Goal: Task Accomplishment & Management: Complete application form

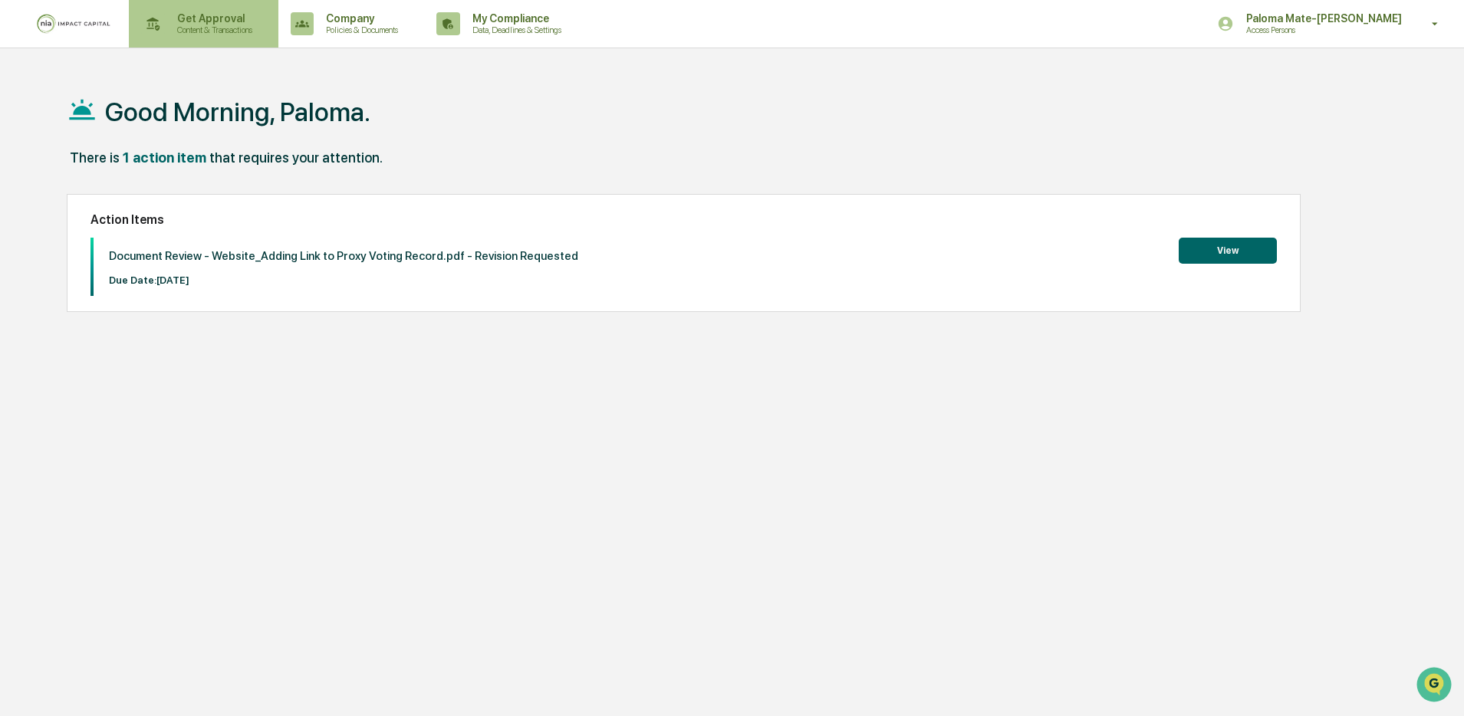
click at [254, 25] on p "Content & Transactions" at bounding box center [212, 30] width 95 height 11
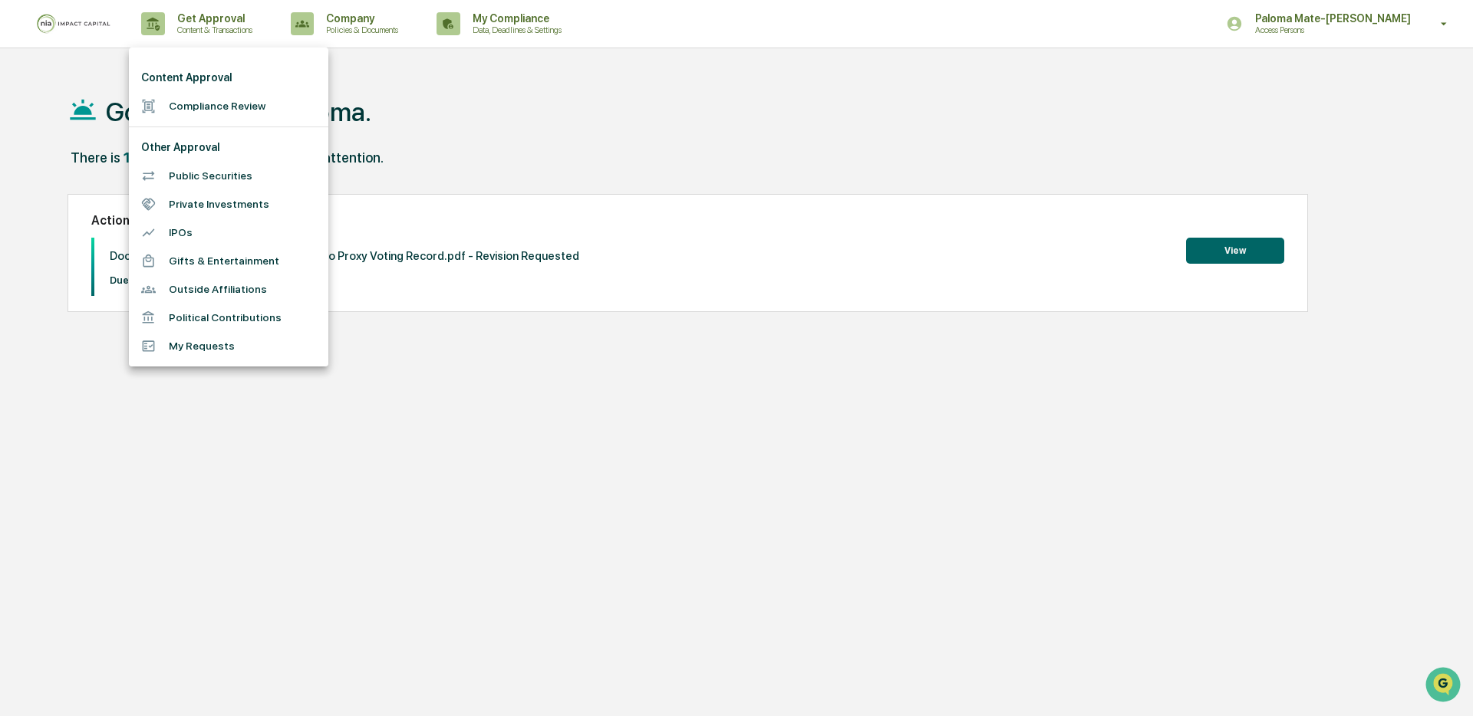
click at [203, 107] on li "Compliance Review" at bounding box center [228, 106] width 199 height 28
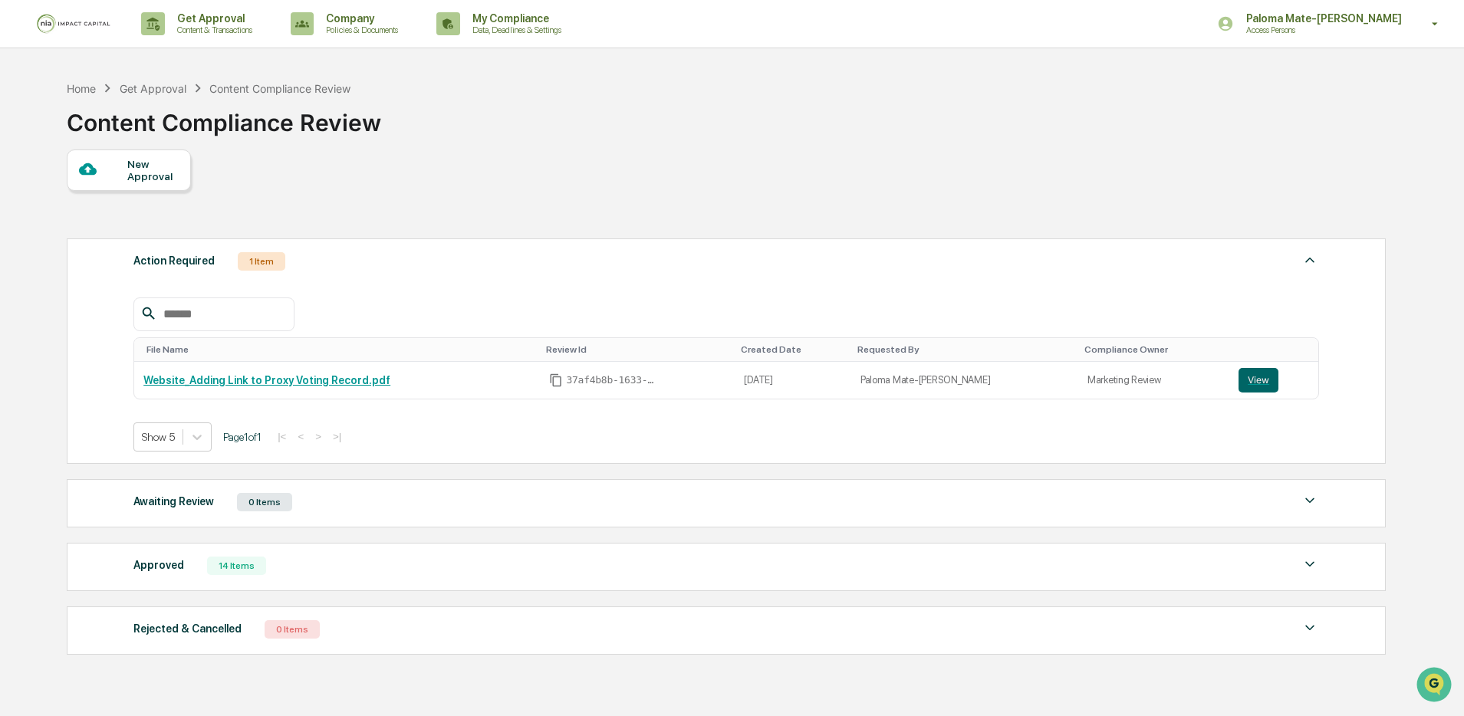
click at [277, 577] on div "Approved 14 Items" at bounding box center [726, 565] width 1186 height 21
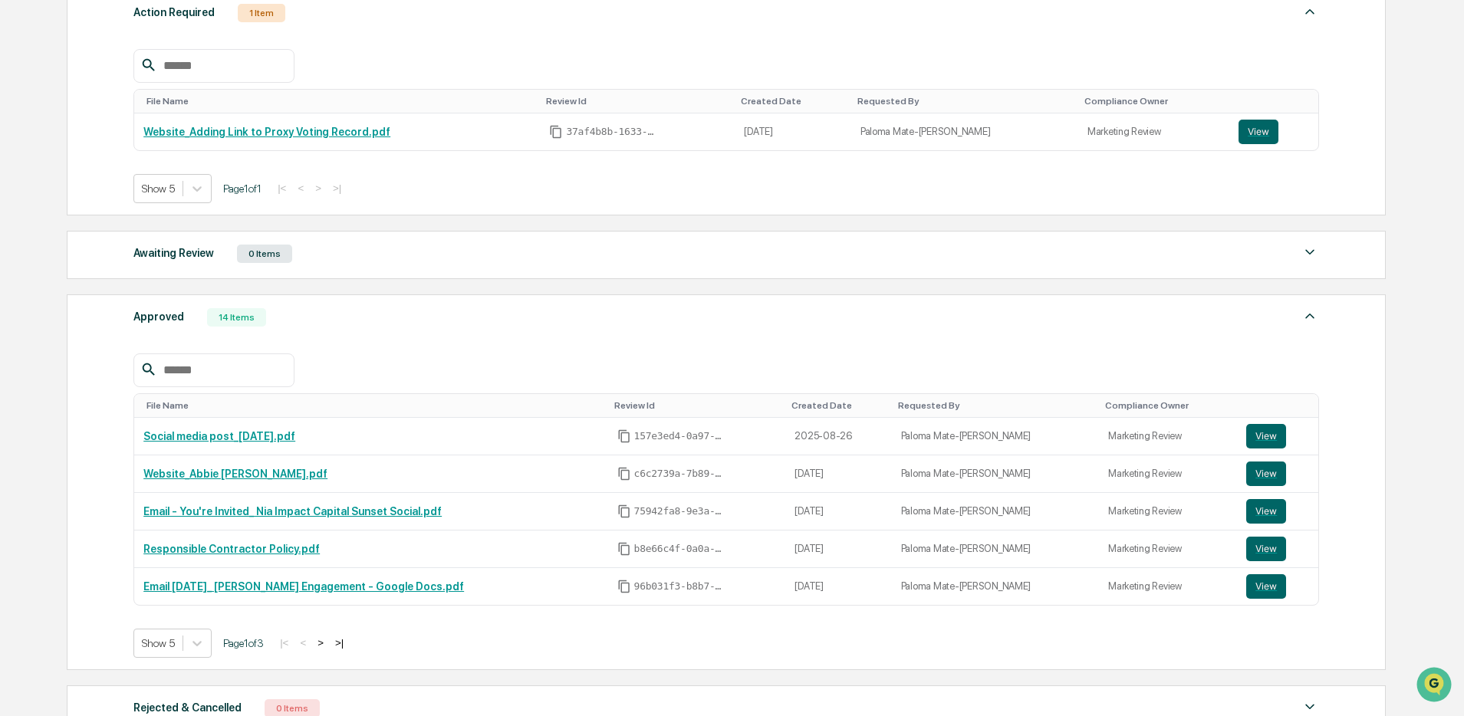
scroll to position [252, 0]
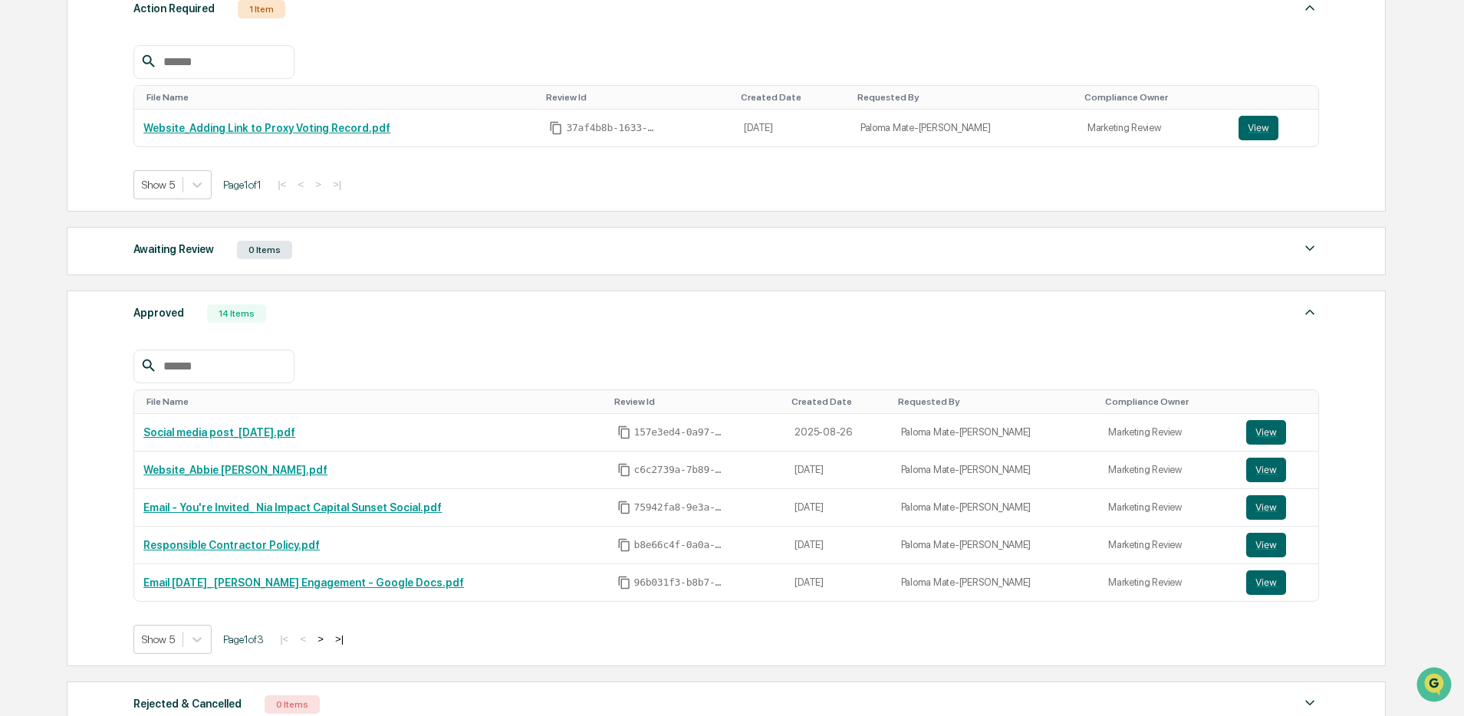
click at [328, 642] on button ">" at bounding box center [320, 639] width 15 height 13
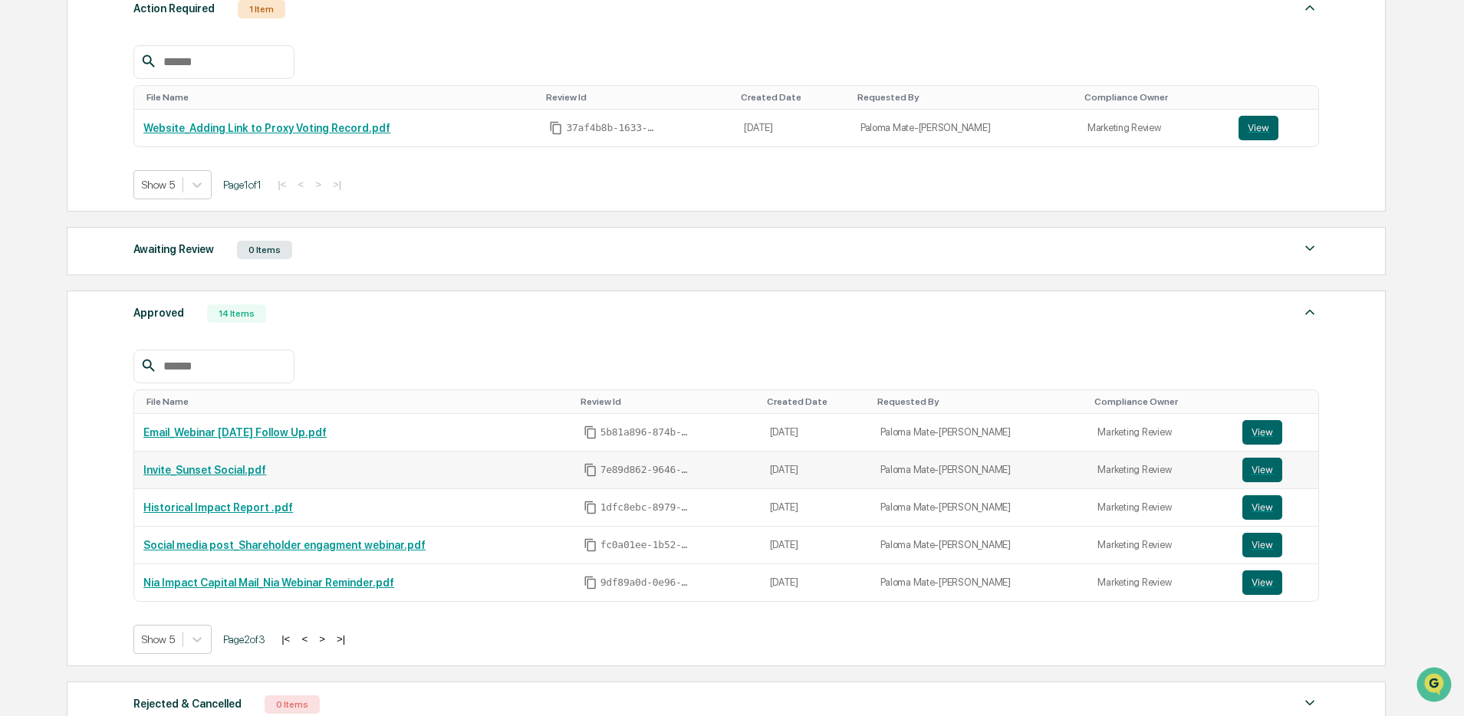
click at [229, 476] on link "Invite_Sunset Social.pdf" at bounding box center [204, 470] width 123 height 12
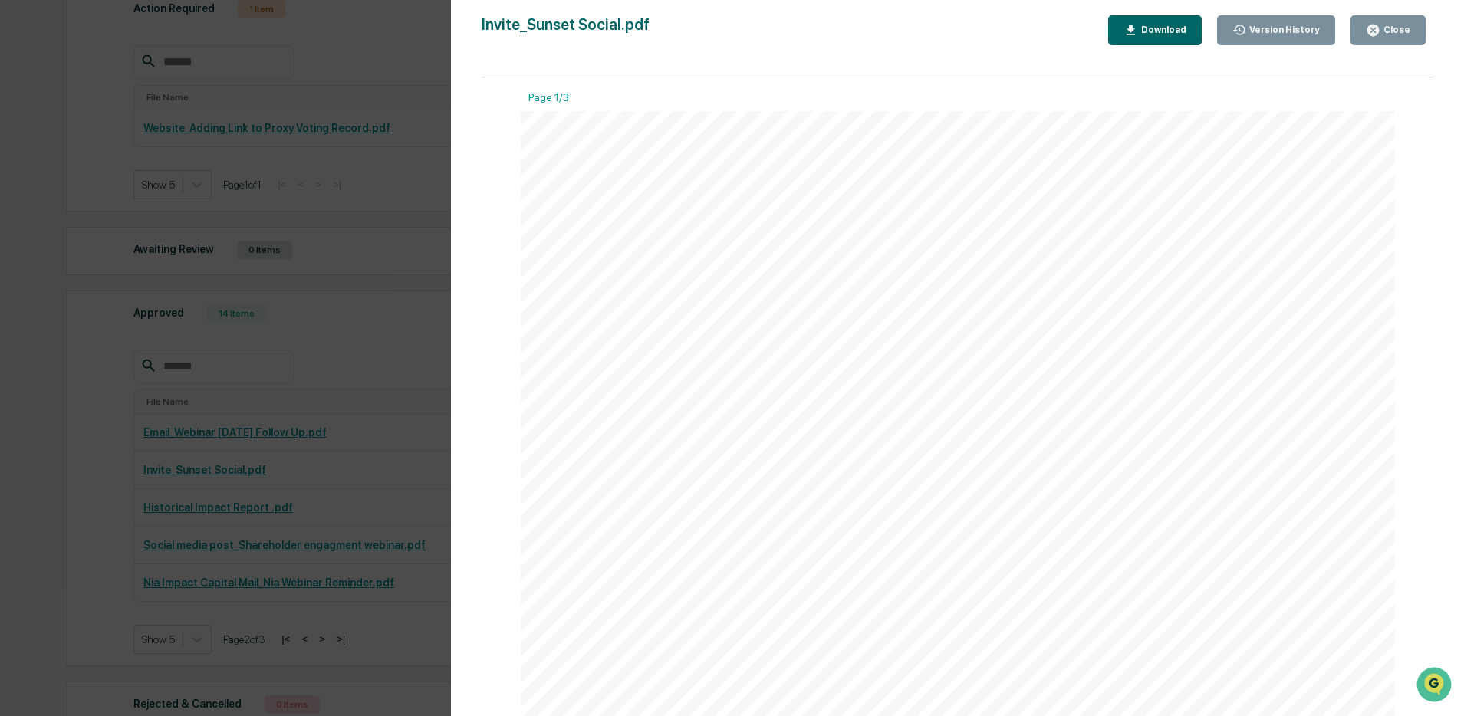
scroll to position [0, 0]
click at [1393, 35] on div "Close" at bounding box center [1396, 30] width 30 height 11
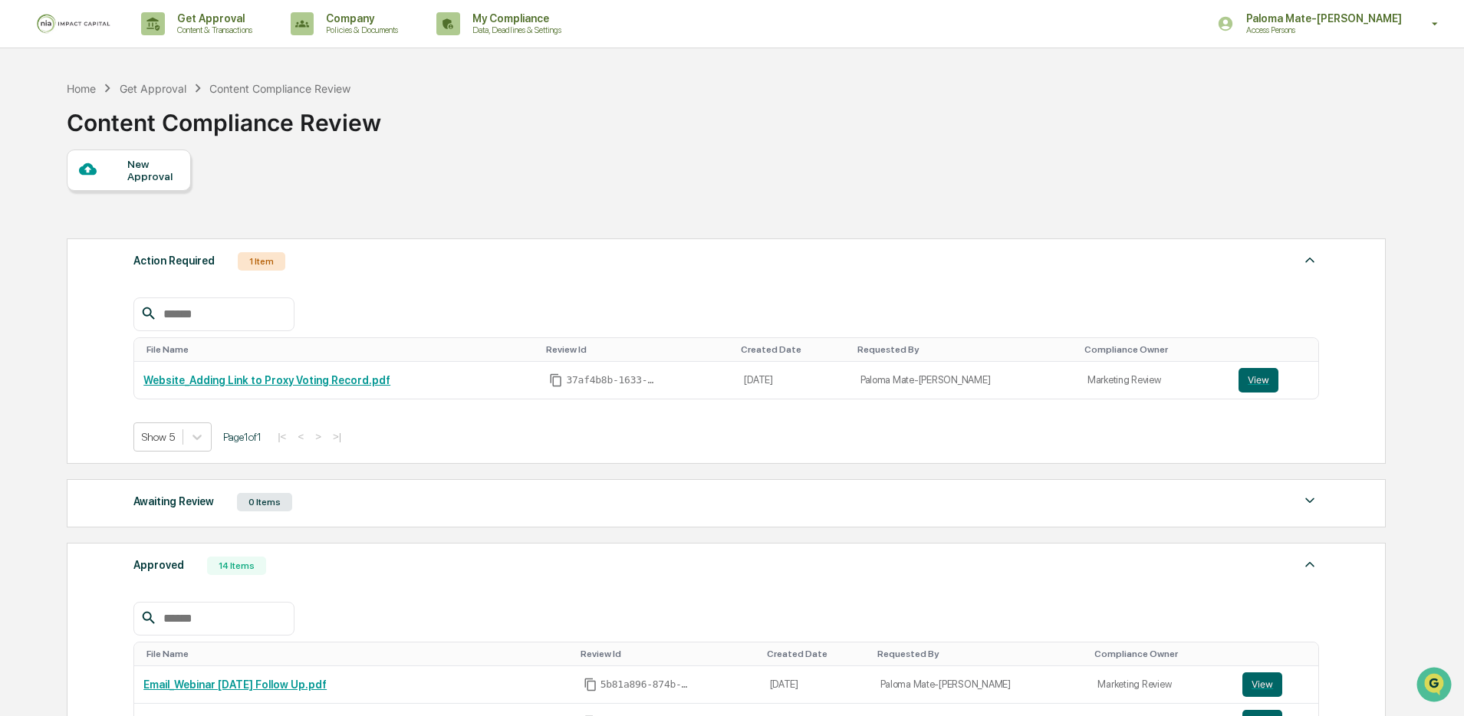
click at [160, 169] on div "New Approval" at bounding box center [152, 170] width 51 height 25
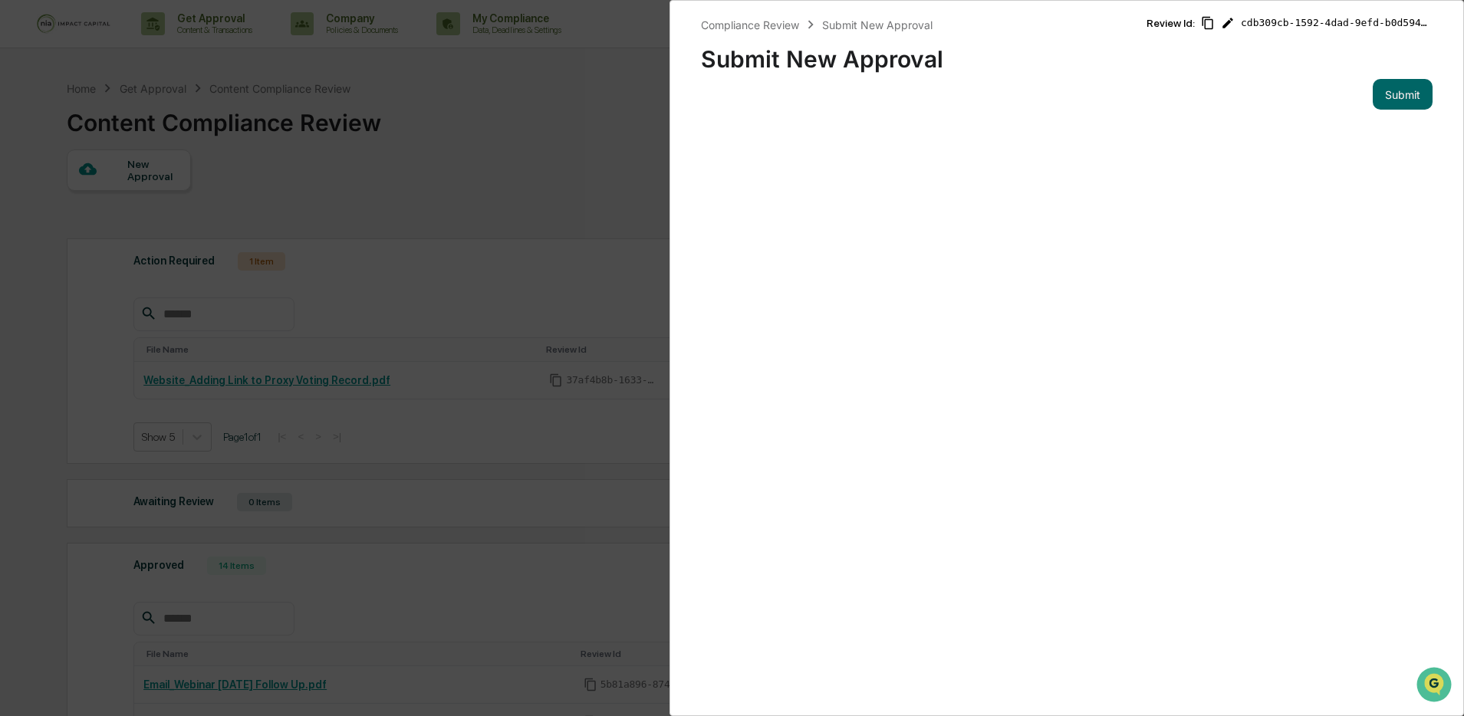
click at [1137, 130] on div "Compliance Review Submit New Approval Submit New Approval Review Id: cdb309cb-1…" at bounding box center [1067, 358] width 795 height 716
click at [501, 160] on div "Compliance Review Submit New Approval Submit New Approval Review Id: cdb309cb-1…" at bounding box center [732, 358] width 1464 height 716
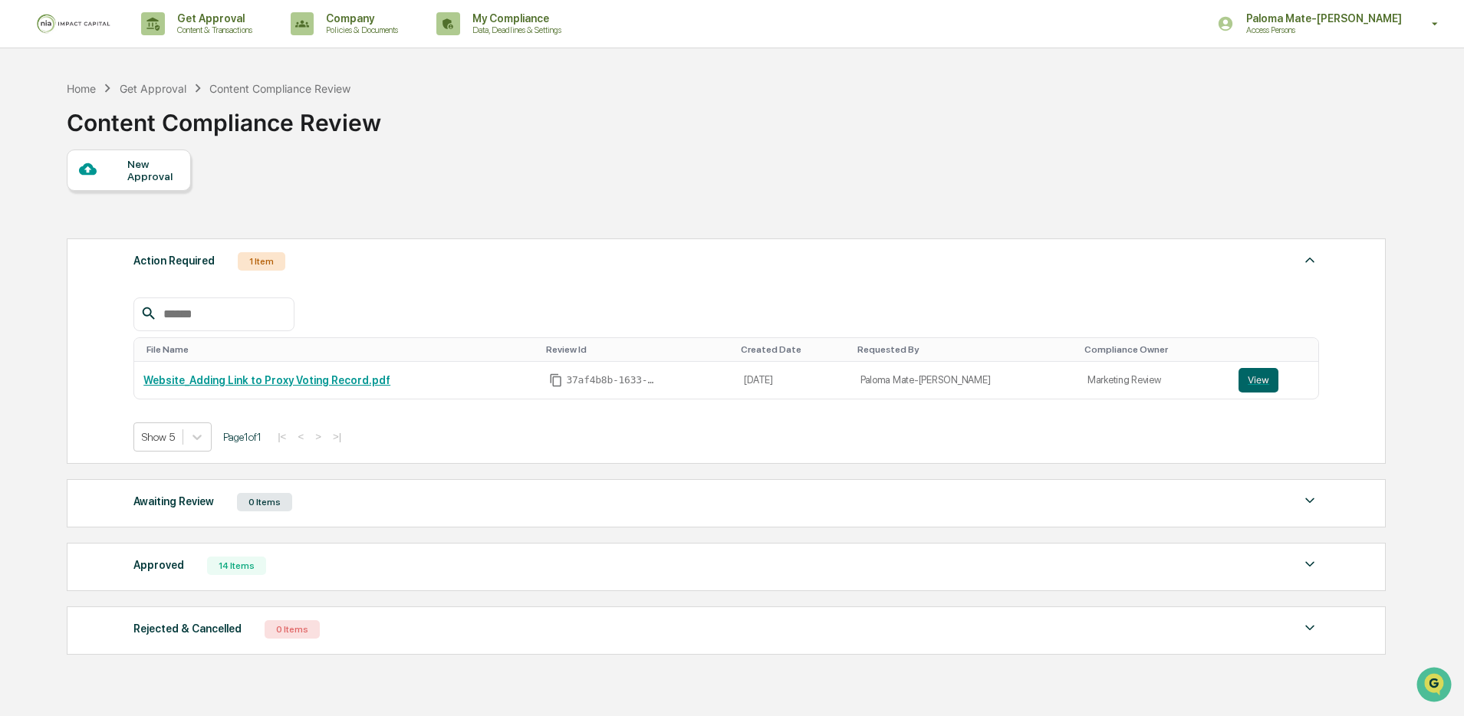
click at [120, 159] on div "New Approval" at bounding box center [129, 170] width 124 height 41
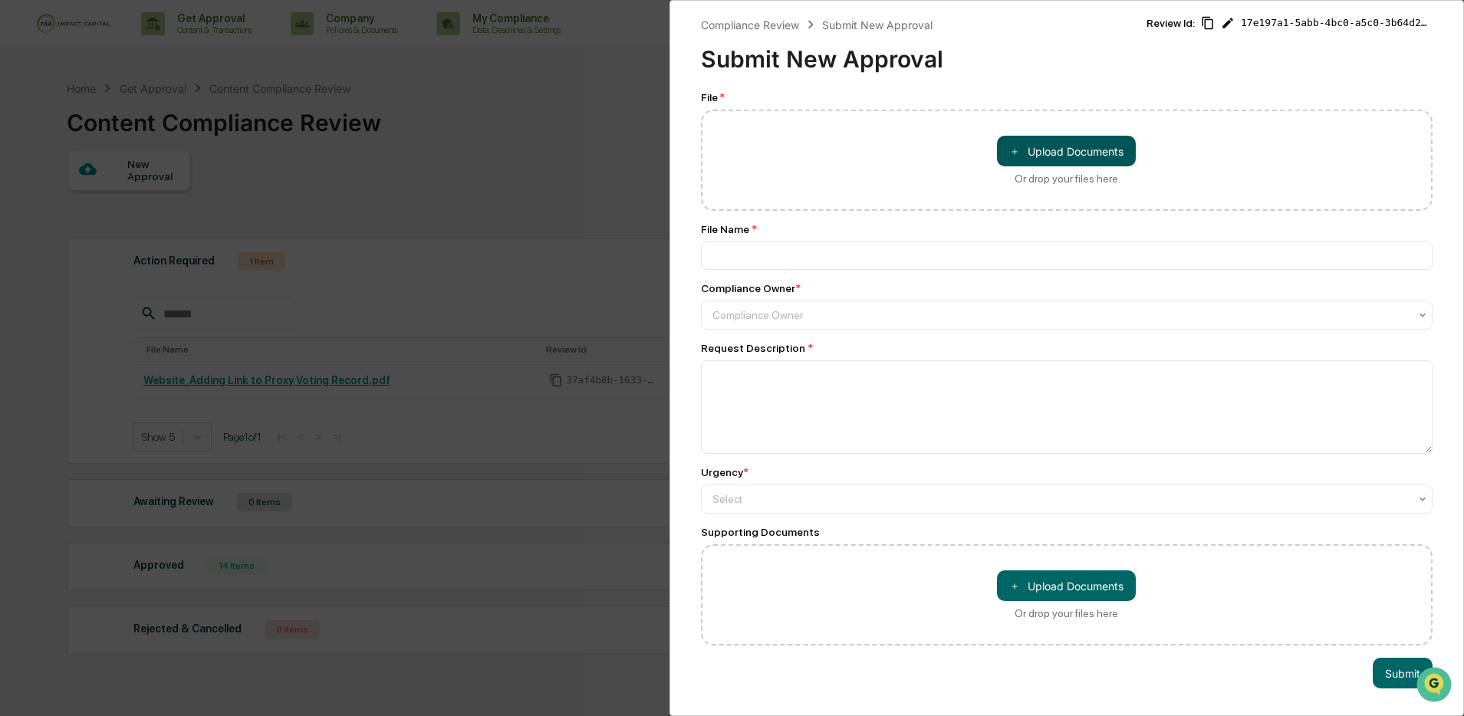
click at [1115, 158] on button "＋ Upload Documents" at bounding box center [1066, 151] width 139 height 31
type input "**********"
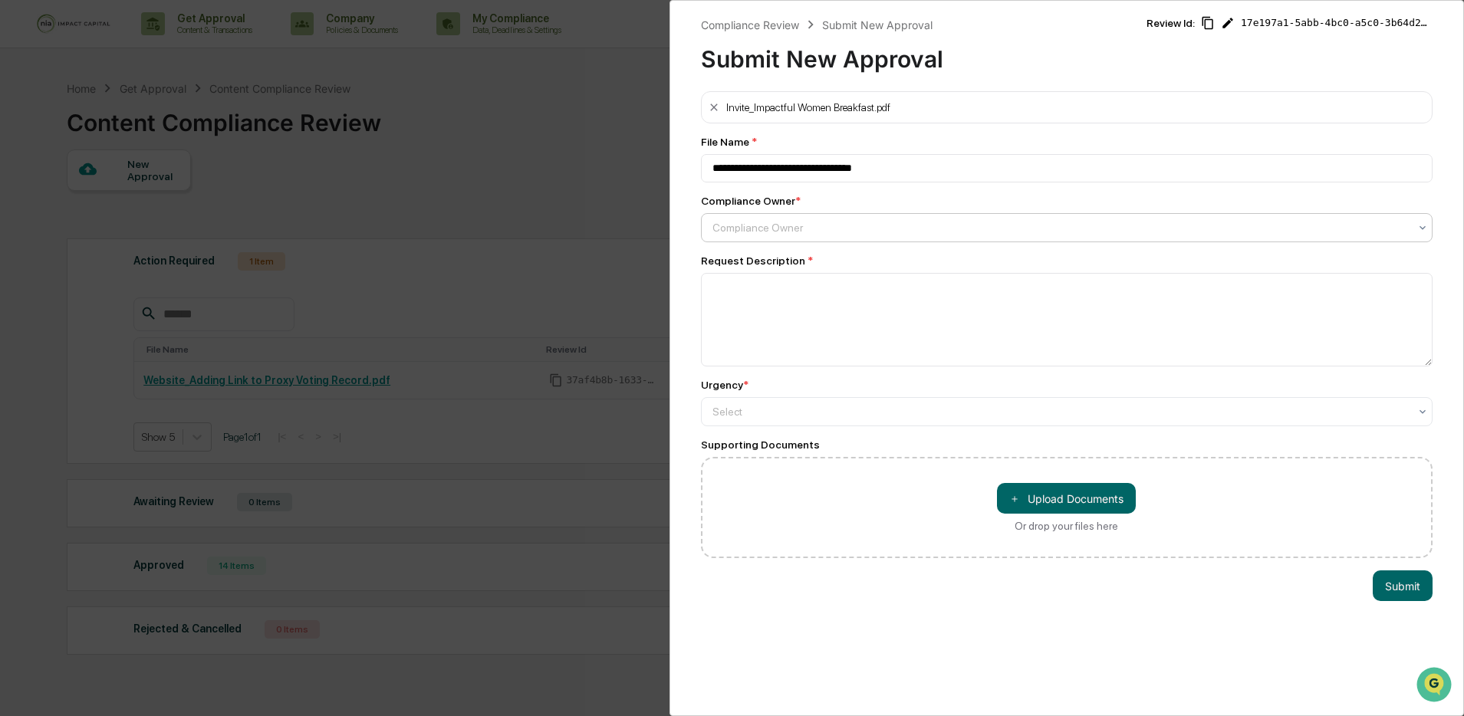
click at [892, 229] on div at bounding box center [1060, 227] width 697 height 15
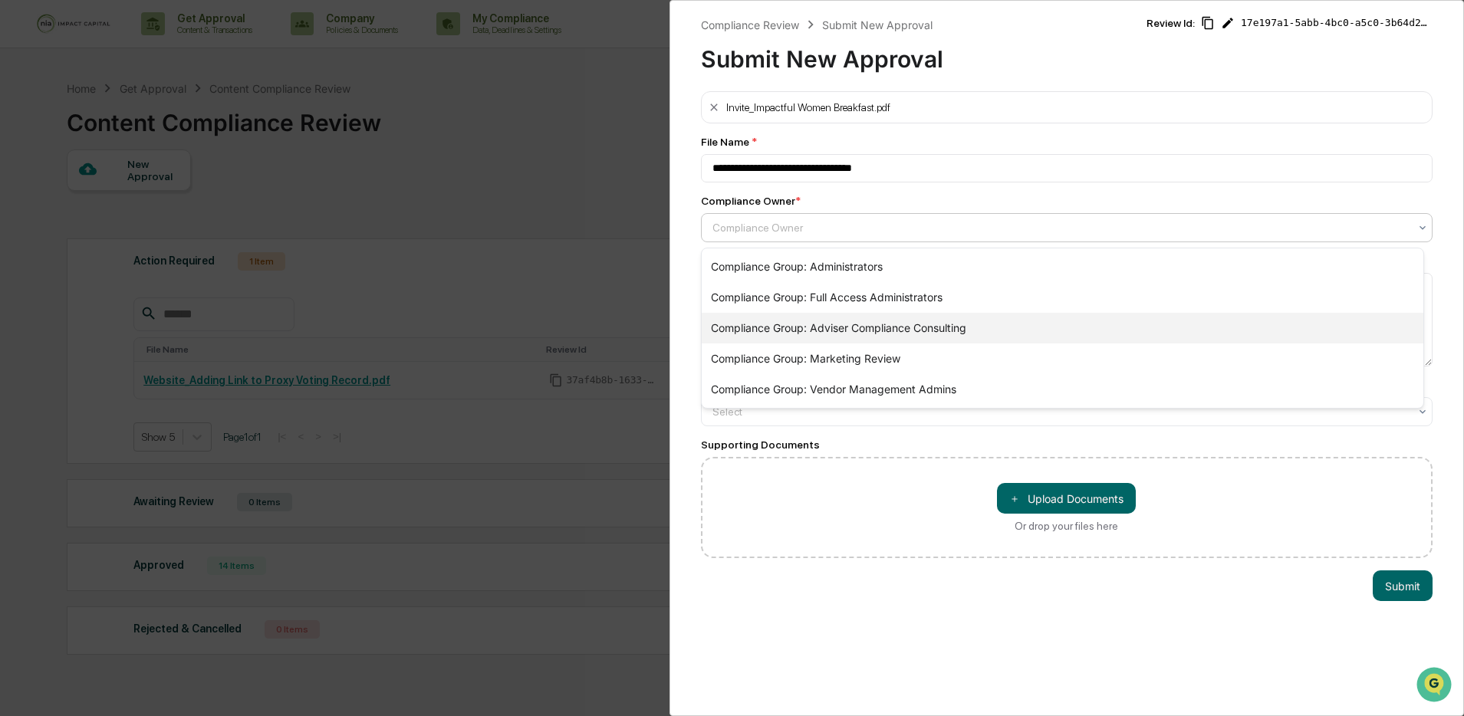
click at [886, 350] on div "Compliance Group: Marketing Review" at bounding box center [1063, 359] width 722 height 31
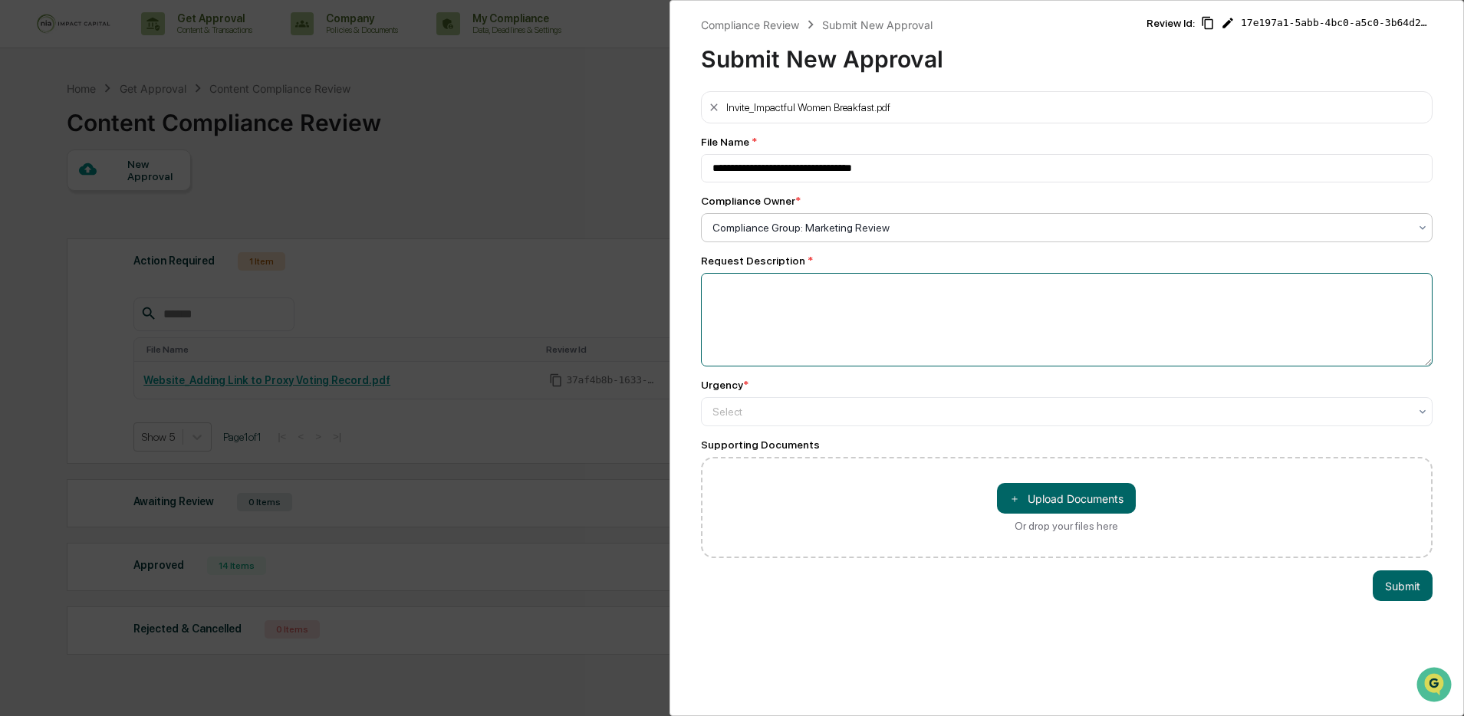
click at [875, 324] on textarea at bounding box center [1067, 320] width 732 height 94
type textarea "**********"
click at [1037, 397] on div "Urgency * Select" at bounding box center [1067, 403] width 732 height 48
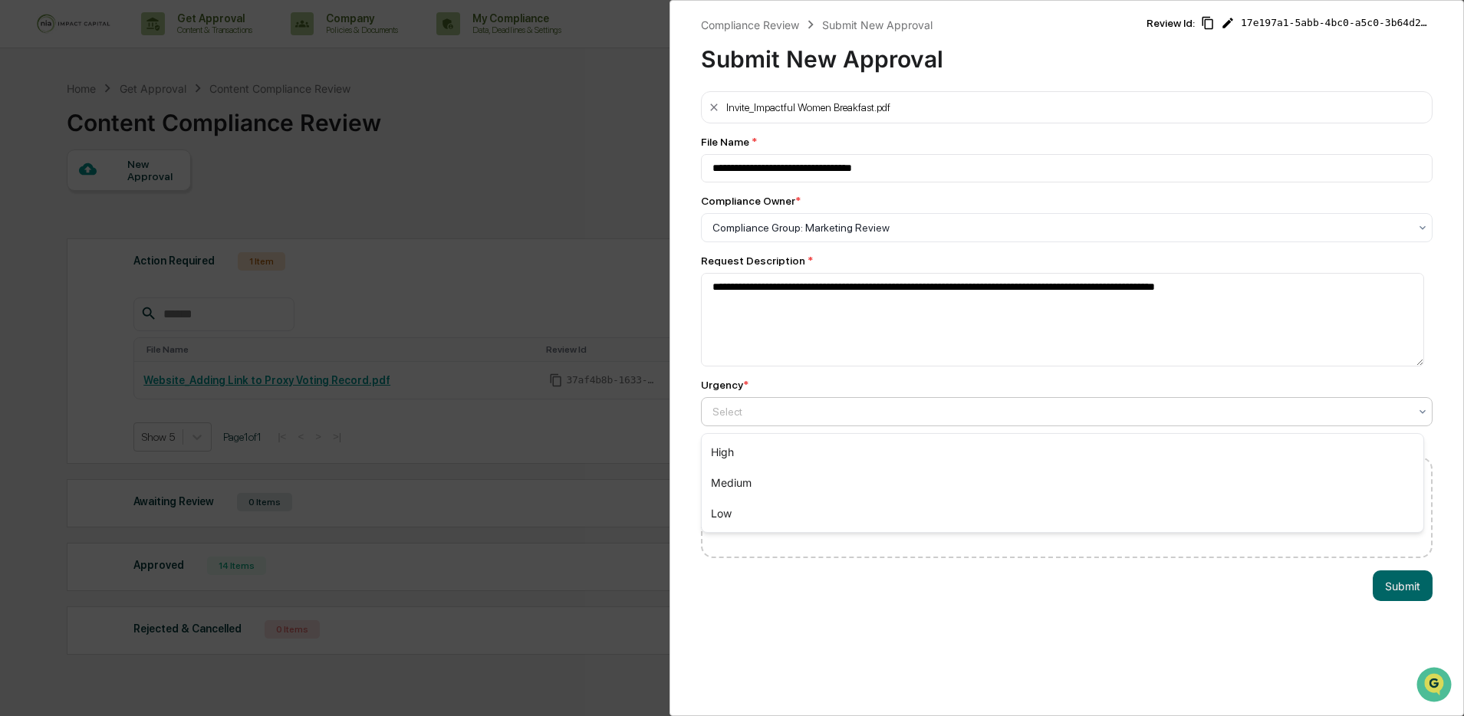
click at [1037, 407] on div at bounding box center [1060, 411] width 697 height 15
click at [1038, 446] on div "High" at bounding box center [1063, 452] width 722 height 31
click at [1409, 596] on button "Submit" at bounding box center [1403, 586] width 60 height 31
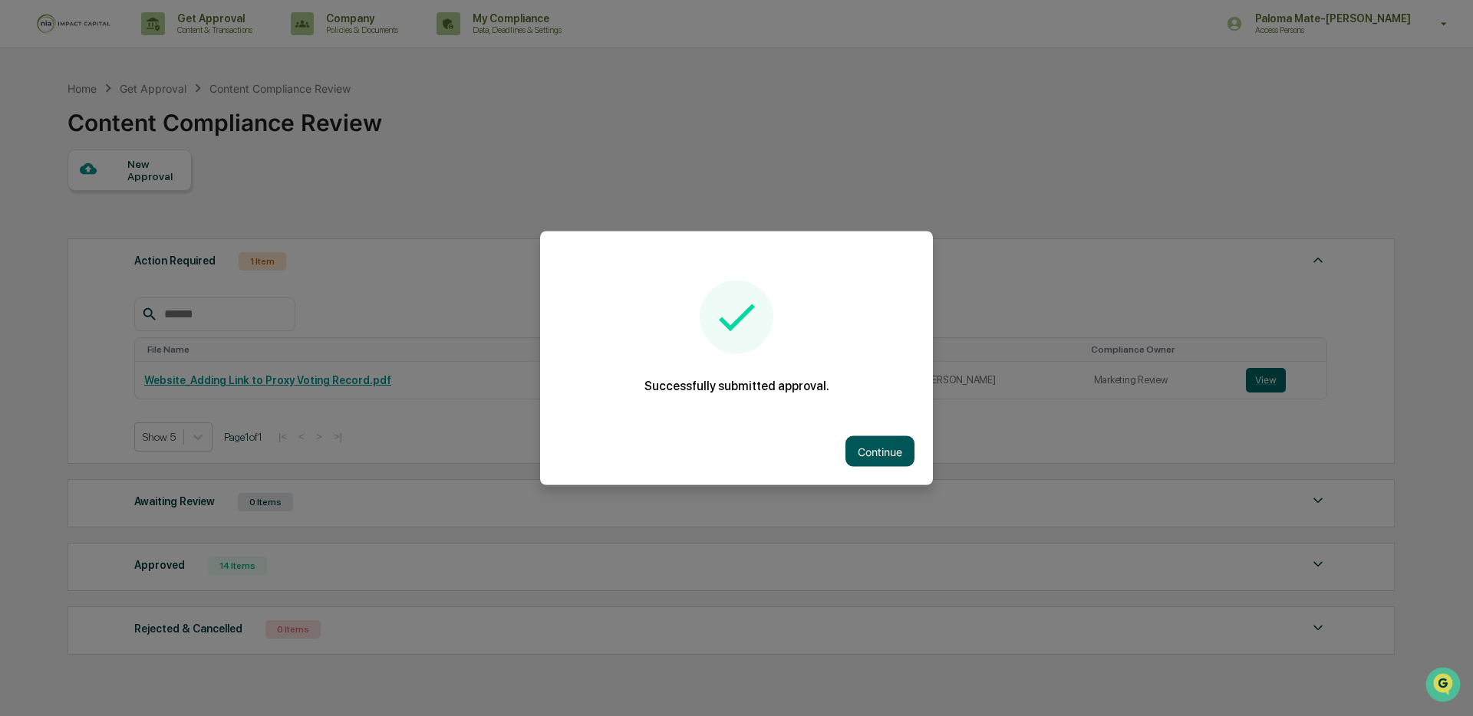
click at [886, 456] on button "Continue" at bounding box center [879, 451] width 69 height 31
